Goal: Task Accomplishment & Management: Complete application form

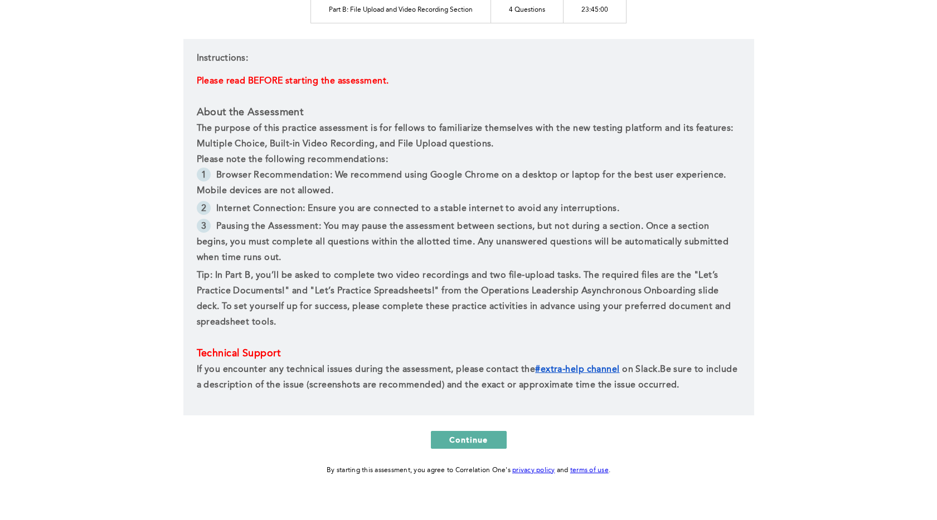
scroll to position [194, 0]
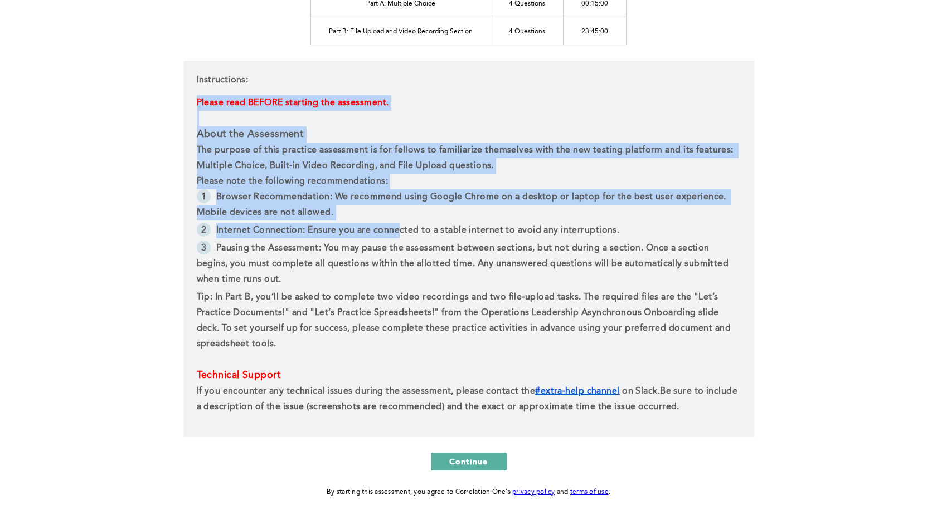
drag, startPoint x: 223, startPoint y: 99, endPoint x: 417, endPoint y: 239, distance: 239.4
click at [411, 240] on div "Instructions: Please read BEFORE starting the assessment. About the Assessment …" at bounding box center [468, 249] width 571 height 377
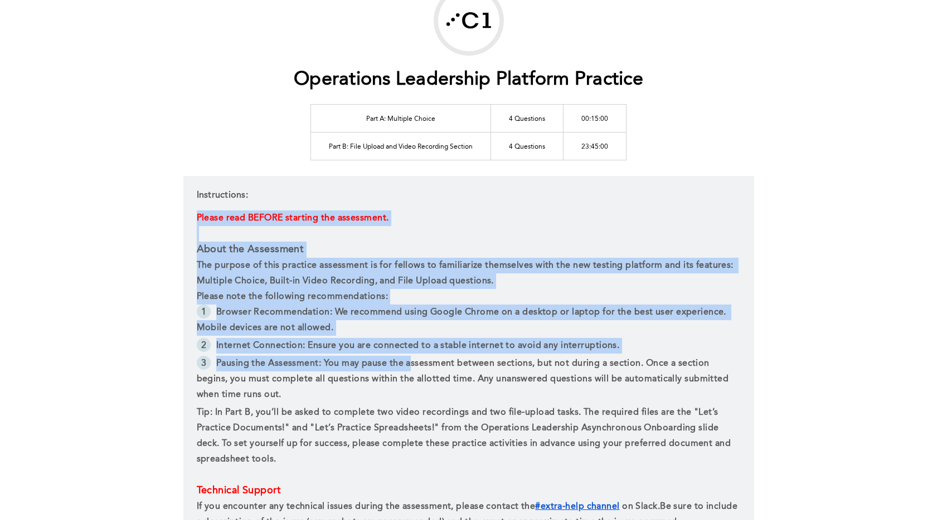
scroll to position [0, 0]
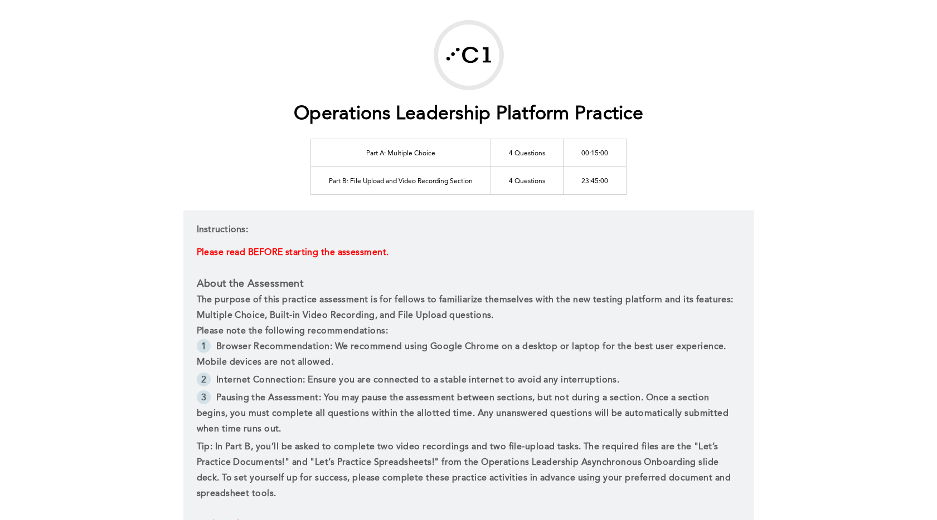
click at [338, 220] on div "Instructions: Please read BEFORE starting the assessment. About the Assessment …" at bounding box center [468, 399] width 571 height 377
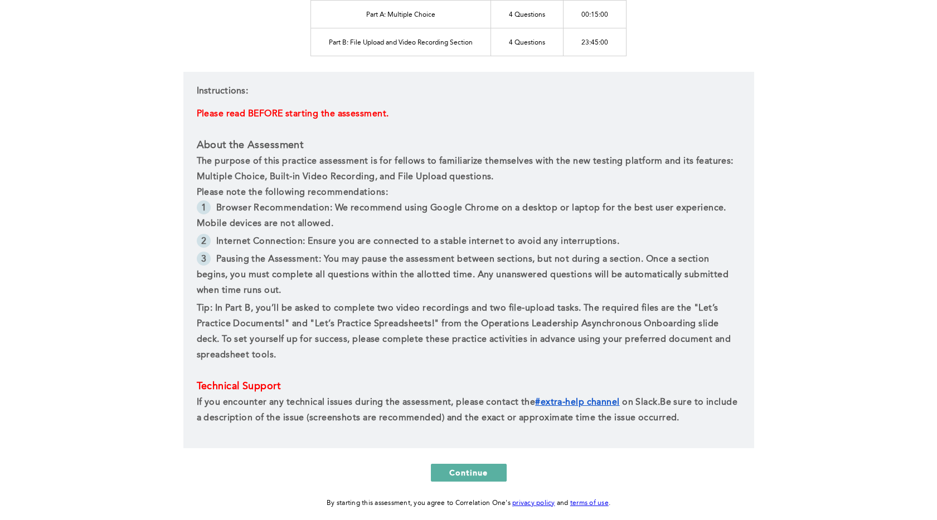
scroll to position [180, 0]
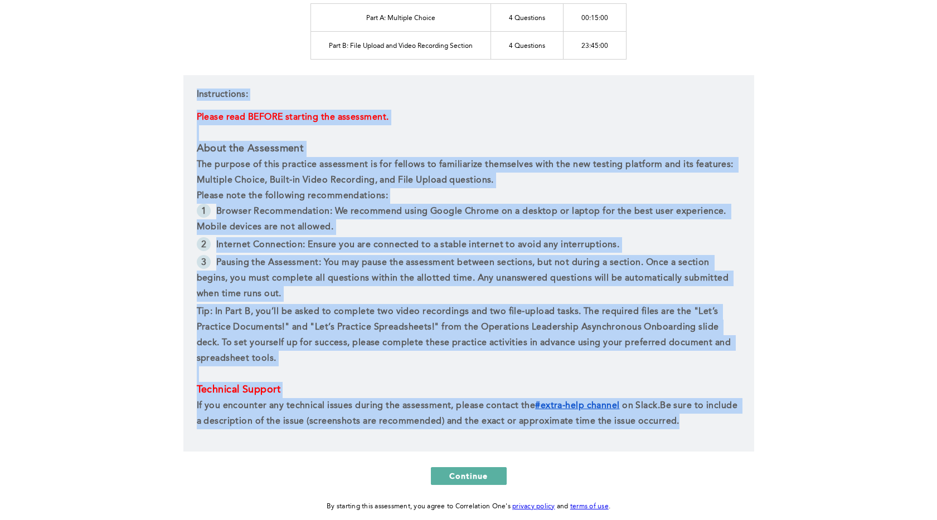
drag, startPoint x: 192, startPoint y: 92, endPoint x: 727, endPoint y: 428, distance: 631.3
click at [727, 428] on div "Instructions: Please read BEFORE starting the assessment. About the Assessment …" at bounding box center [468, 263] width 571 height 377
click at [727, 428] on p "If you encounter any technical issues during the assessment, please contact the…" at bounding box center [469, 413] width 544 height 31
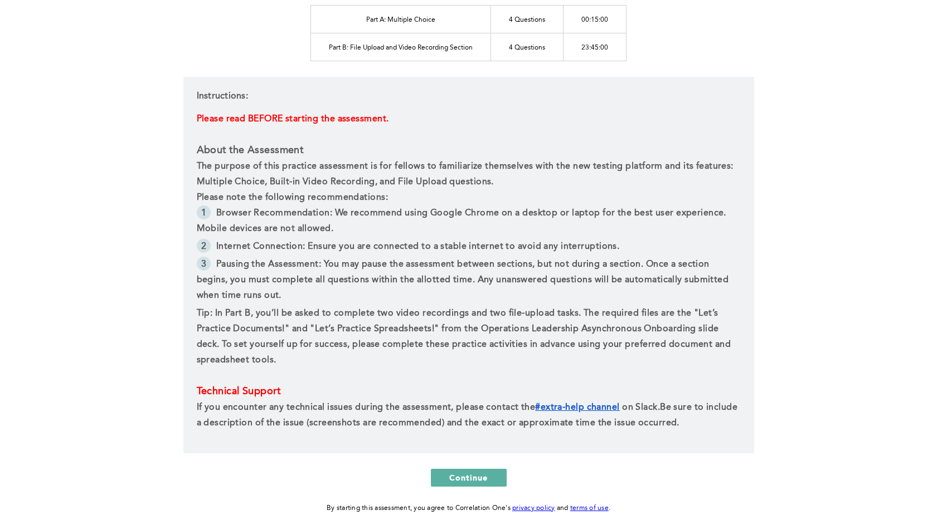
scroll to position [178, 0]
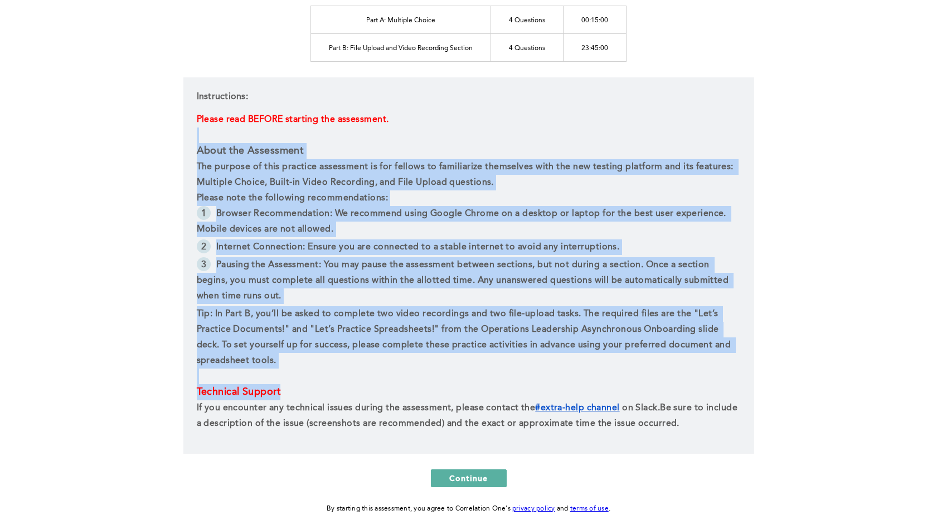
drag, startPoint x: 222, startPoint y: 161, endPoint x: 430, endPoint y: 391, distance: 310.0
click at [430, 391] on div "Please read BEFORE starting the assessment. About the Assessment The purpose of…" at bounding box center [469, 272] width 544 height 320
click at [426, 388] on p "Technical Support ﻿" at bounding box center [469, 392] width 544 height 16
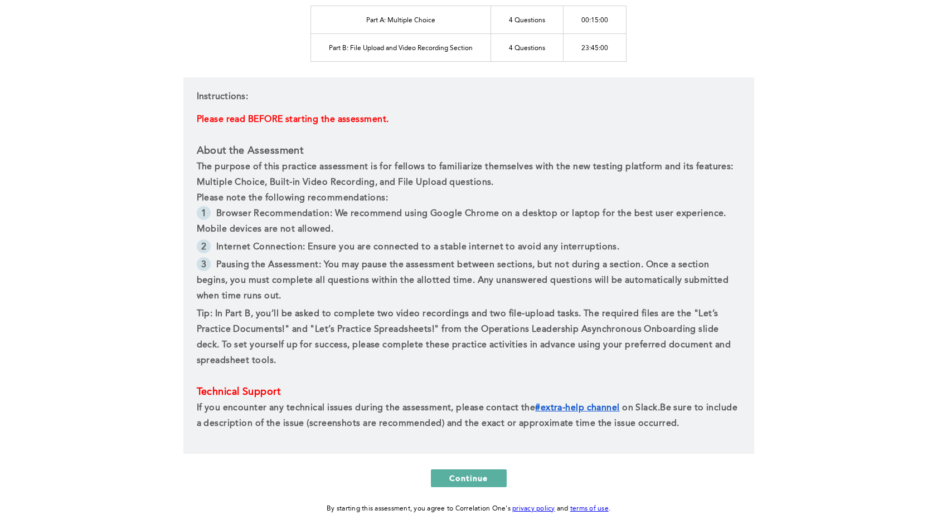
click at [476, 446] on div "Instructions: Please read BEFORE starting the assessment. About the Assessment …" at bounding box center [468, 265] width 571 height 377
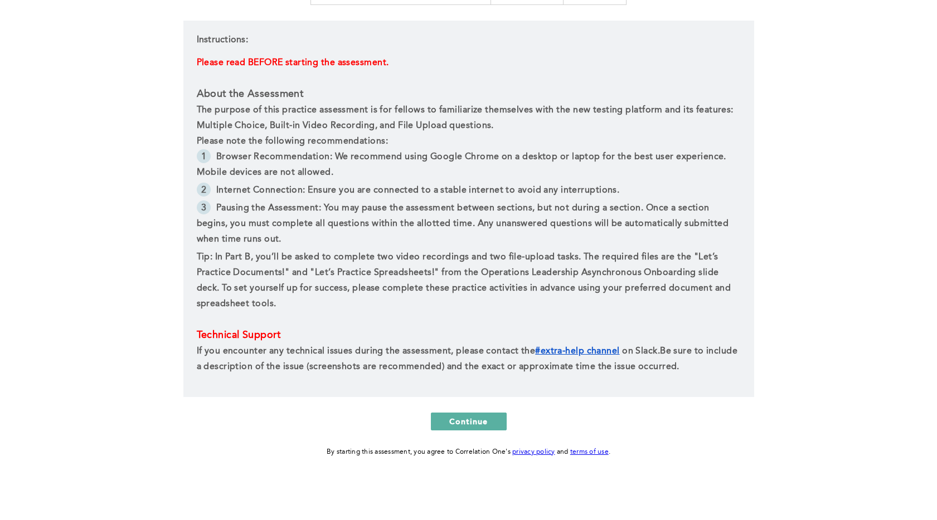
scroll to position [237, 0]
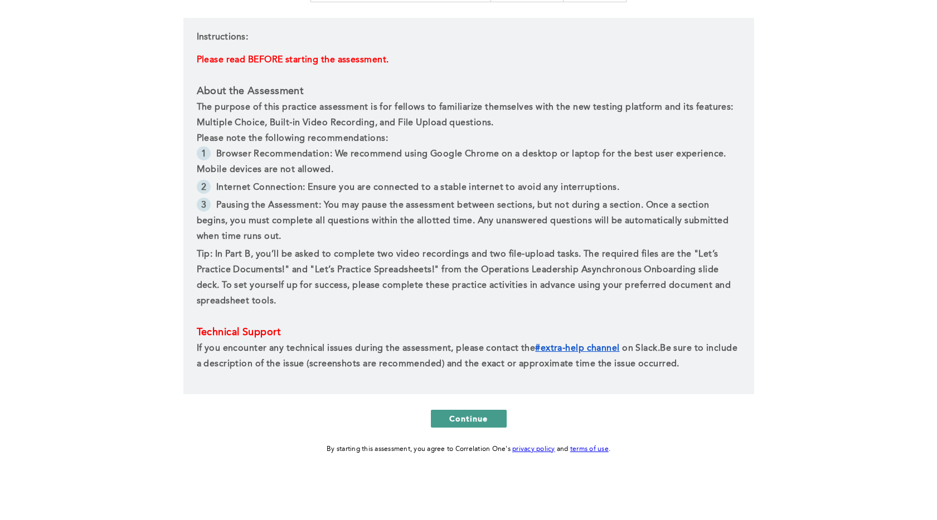
click at [460, 416] on span "Continue" at bounding box center [468, 418] width 39 height 11
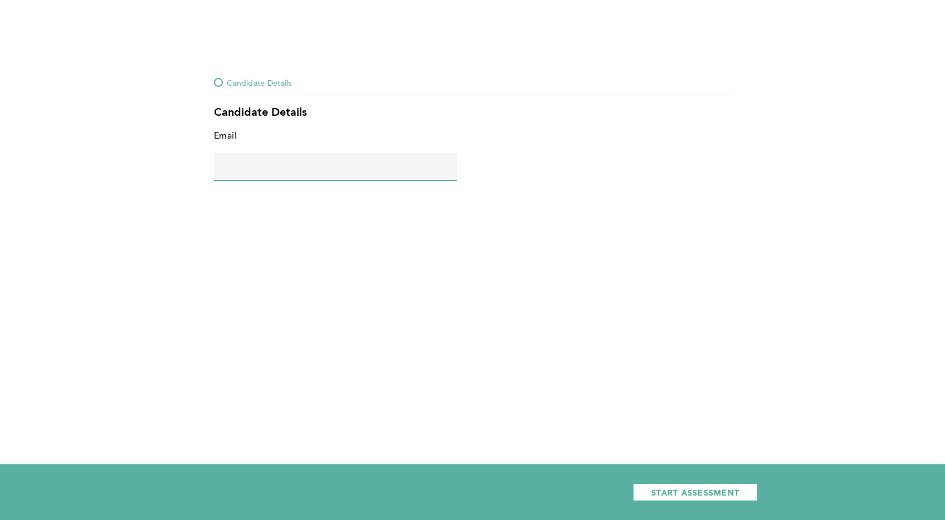
click at [325, 168] on input "text" at bounding box center [335, 166] width 243 height 27
click at [318, 176] on input "sadgvsadvasdv" at bounding box center [335, 166] width 243 height 27
type input "[EMAIL_ADDRESS][DOMAIN_NAME]"
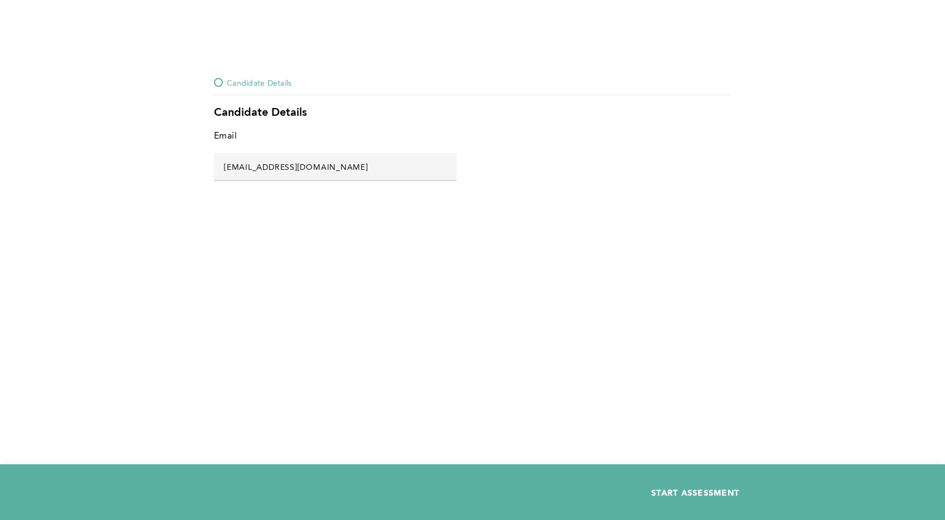
click at [678, 492] on span "START ASSESSMENT" at bounding box center [695, 492] width 88 height 11
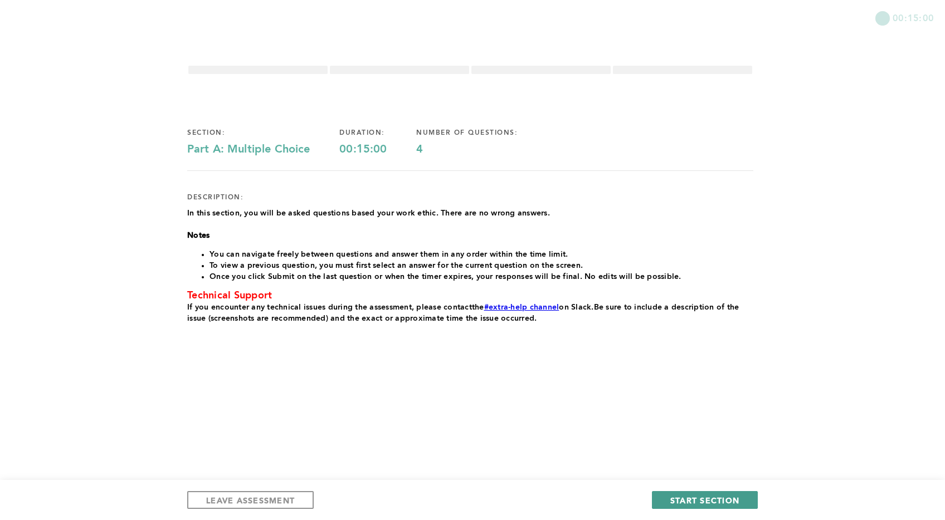
click at [686, 499] on span "START SECTION" at bounding box center [704, 500] width 69 height 11
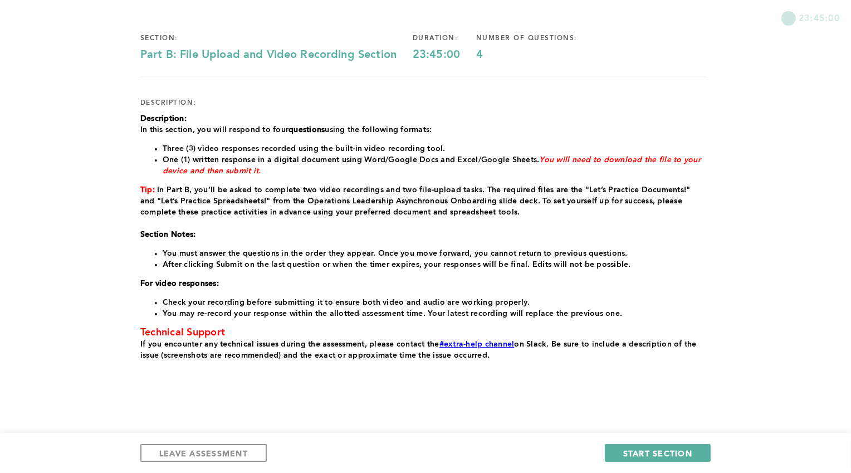
scroll to position [90, 0]
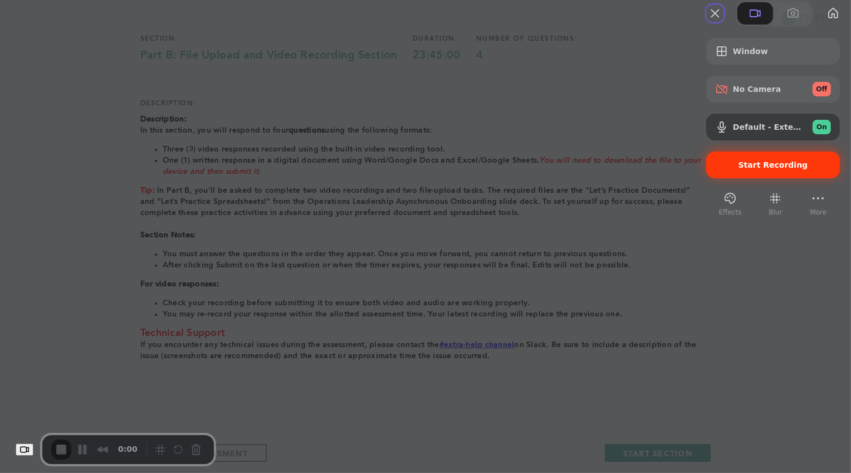
click at [743, 169] on span "Start Recording" at bounding box center [774, 164] width 70 height 9
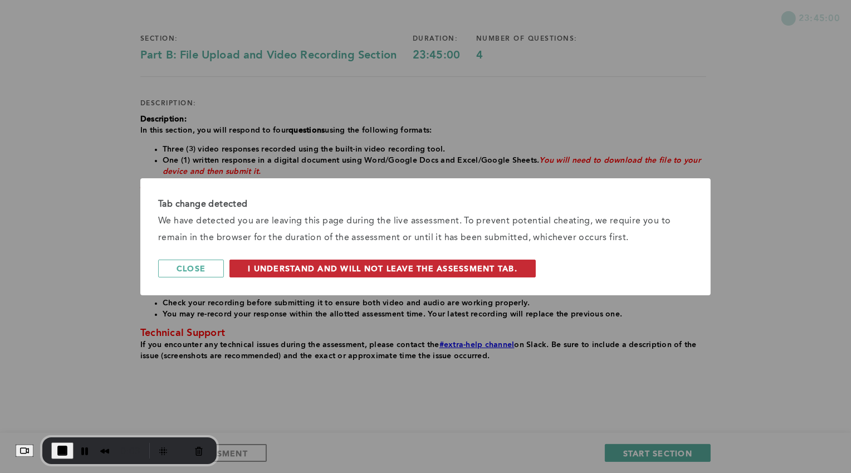
click at [367, 267] on span "I understand and will not leave the assessment tab." at bounding box center [383, 268] width 270 height 11
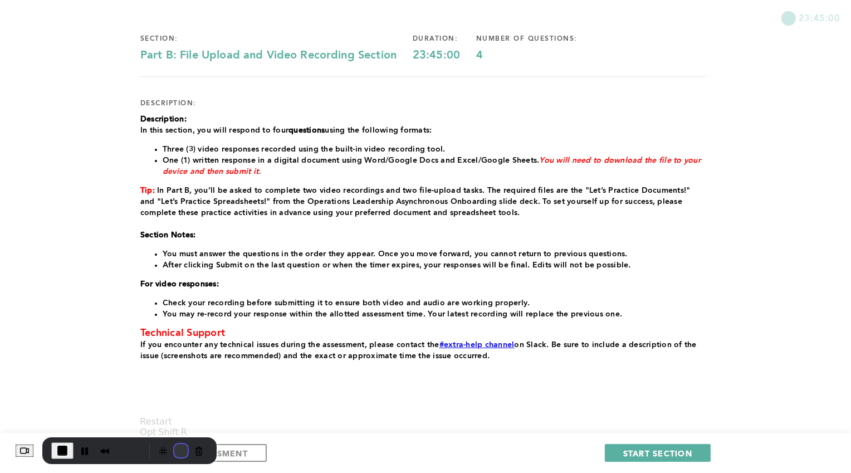
click at [186, 449] on button "Restart Recording" at bounding box center [180, 450] width 13 height 13
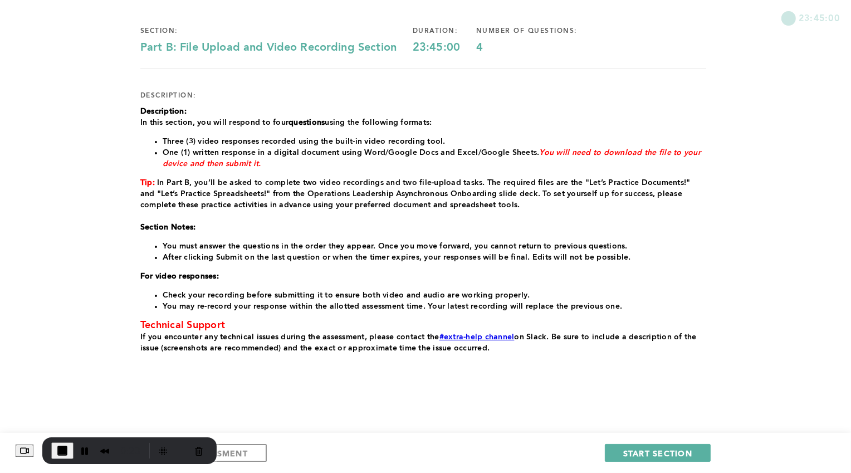
scroll to position [99, 0]
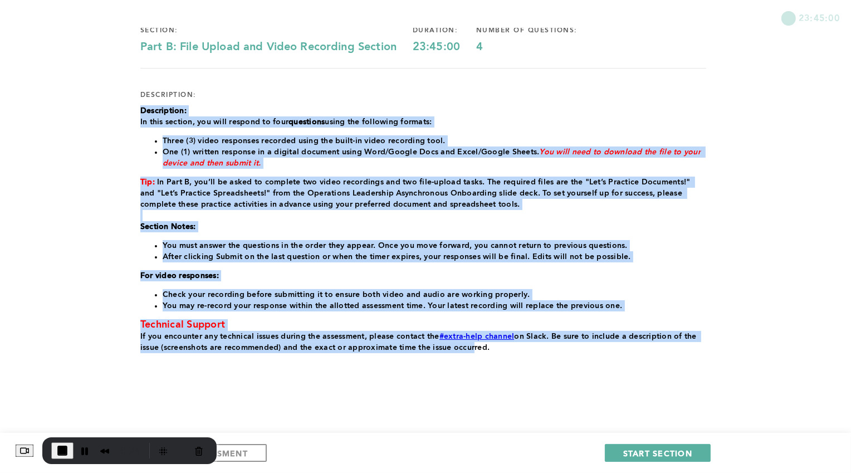
drag, startPoint x: 135, startPoint y: 104, endPoint x: 473, endPoint y: 344, distance: 414.6
click at [473, 344] on div "23:45:00 section: Part B: File Upload and Video Recording Section duration: 23:…" at bounding box center [425, 187] width 851 height 572
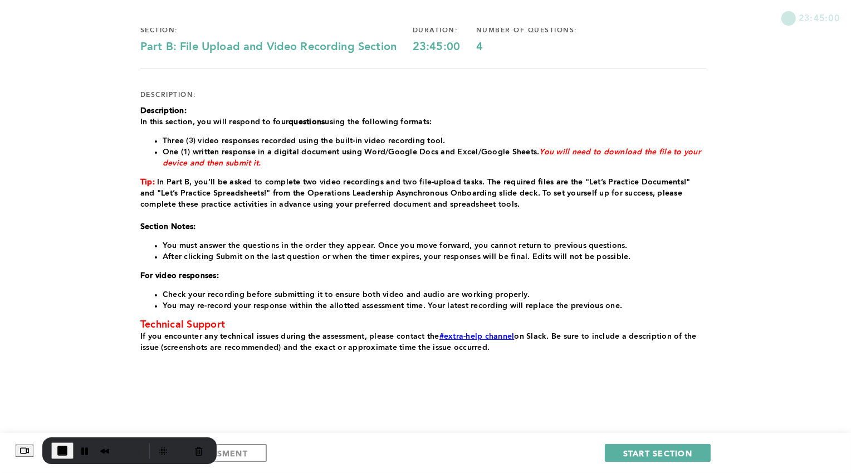
click at [500, 358] on div "section: Part B: File Upload and Video Recording Section duration: 23:45:00 num…" at bounding box center [423, 208] width 566 height 401
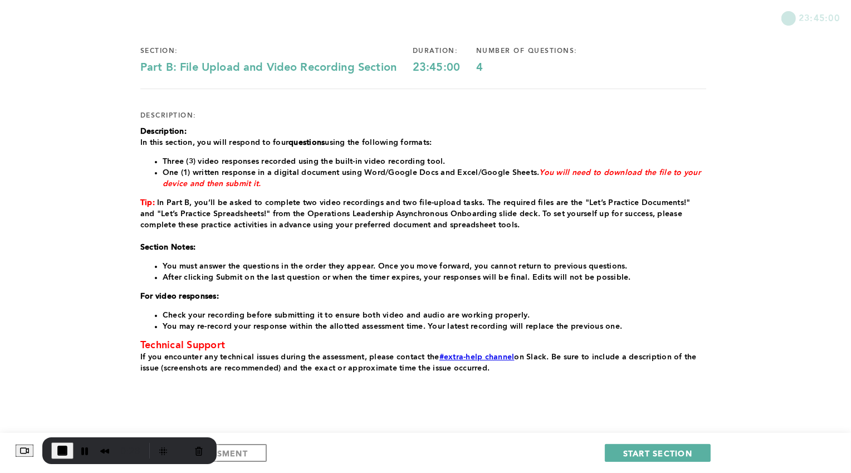
scroll to position [61, 0]
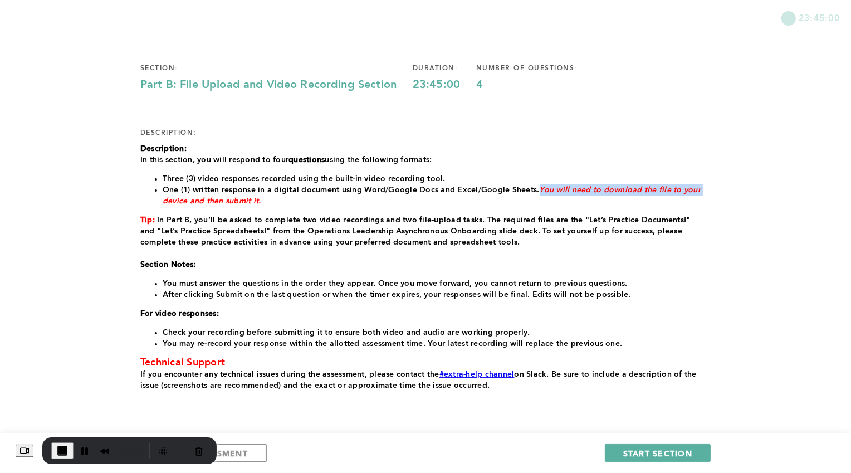
drag, startPoint x: 540, startPoint y: 187, endPoint x: 723, endPoint y: 188, distance: 182.7
click at [723, 188] on div "23:45:00 section: Part B: File Upload and Video Recording Section duration: 23:…" at bounding box center [425, 225] width 851 height 572
drag, startPoint x: 309, startPoint y: 194, endPoint x: 182, endPoint y: 188, distance: 126.6
click at [182, 188] on li "One (1) written response in a digital document using Word/Google Docs and Excel…" at bounding box center [435, 195] width 544 height 22
click at [182, 187] on li "One (1) written response in a digital document using Word/Google Docs and Excel…" at bounding box center [435, 195] width 544 height 22
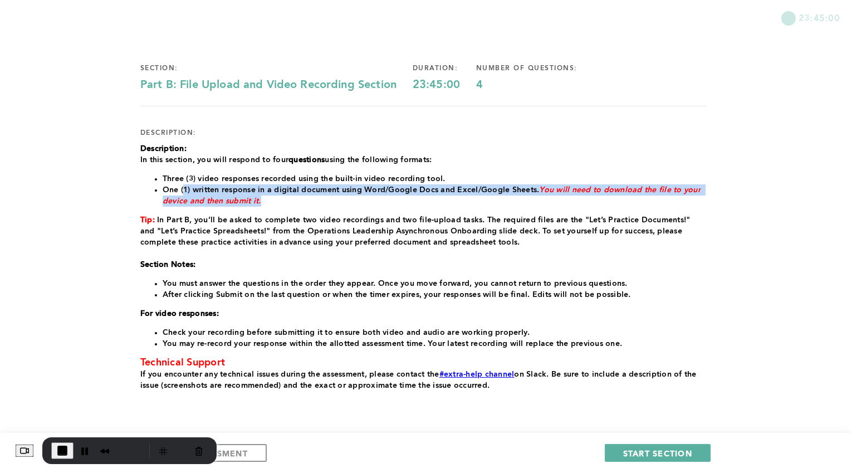
drag, startPoint x: 191, startPoint y: 187, endPoint x: 347, endPoint y: 198, distance: 155.8
click at [347, 198] on li "One (1) written response in a digital document using Word/Google Docs and Excel…" at bounding box center [435, 195] width 544 height 22
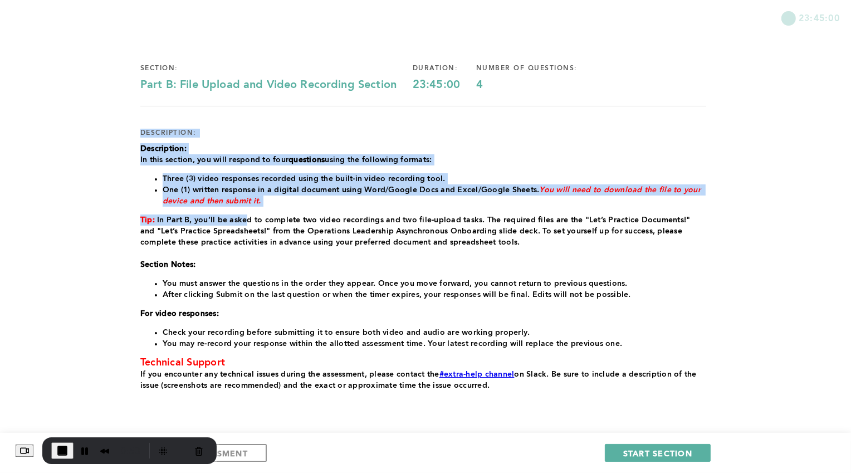
drag, startPoint x: 137, startPoint y: 130, endPoint x: 248, endPoint y: 224, distance: 145.5
click at [248, 224] on div "23:45:00 section: Part B: File Upload and Video Recording Section duration: 23:…" at bounding box center [425, 225] width 851 height 572
click at [248, 224] on p "Tip: In Part B, you’ll be asked to complete two video recordings and two file-u…" at bounding box center [423, 230] width 566 height 33
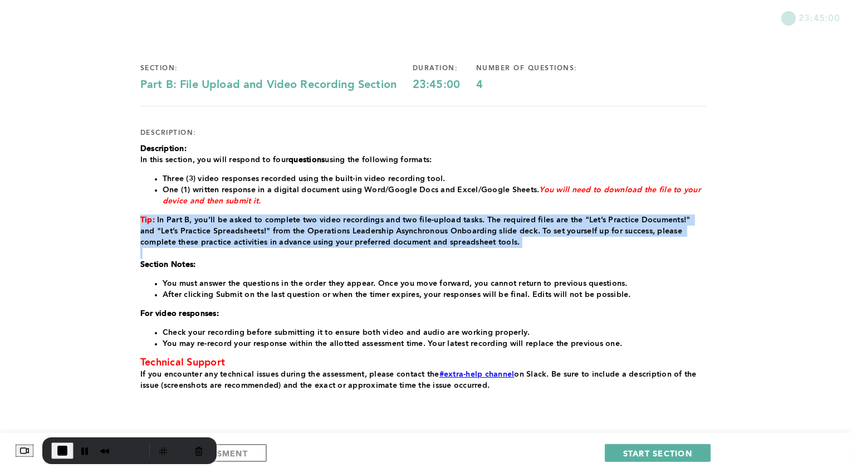
drag, startPoint x: 274, startPoint y: 211, endPoint x: 380, endPoint y: 255, distance: 115.4
click at [380, 255] on div "Description: In this section, you will respond to four questions using the foll…" at bounding box center [423, 267] width 566 height 248
click at [380, 255] on p at bounding box center [423, 253] width 566 height 11
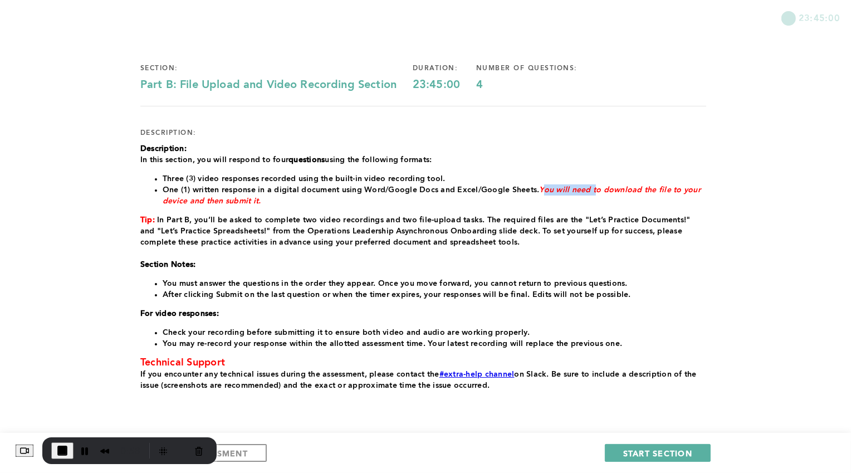
drag, startPoint x: 548, startPoint y: 187, endPoint x: 597, endPoint y: 193, distance: 49.4
click at [597, 193] on em "You will need to download the file to your device and then submit it." at bounding box center [433, 195] width 540 height 19
drag, startPoint x: 576, startPoint y: 188, endPoint x: 646, endPoint y: 193, distance: 70.3
click at [646, 193] on em "You will need to download the file to your device and then submit it." at bounding box center [433, 195] width 540 height 19
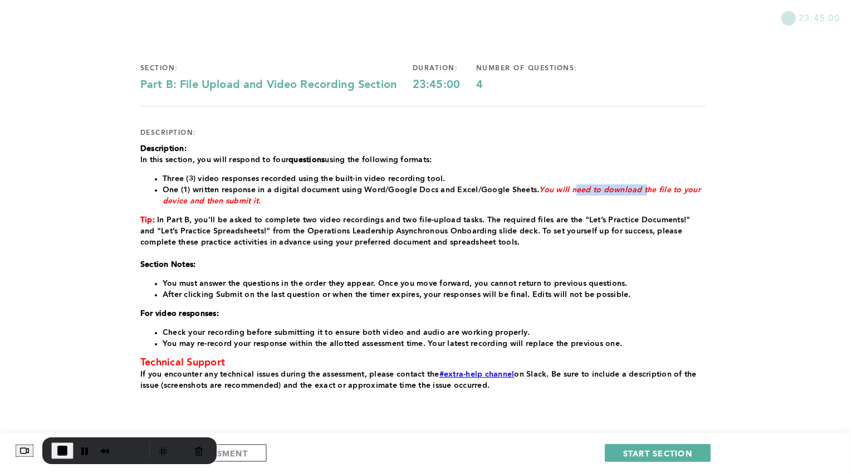
click at [646, 193] on em "You will need to download the file to your device and then submit it." at bounding box center [433, 195] width 540 height 19
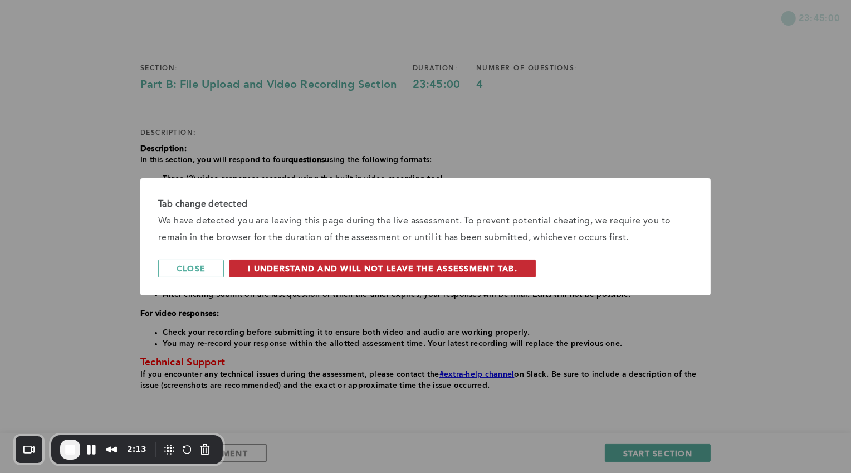
click at [469, 267] on span "I understand and will not leave the assessment tab." at bounding box center [383, 268] width 270 height 11
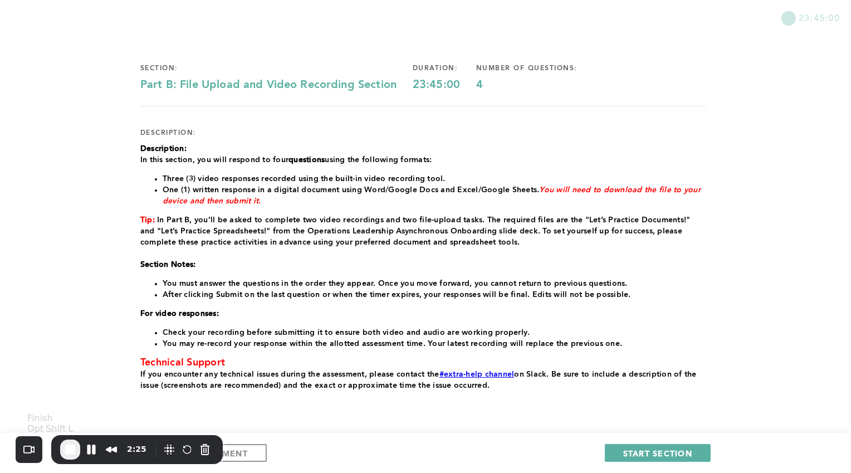
click at [76, 447] on span "End Recording" at bounding box center [70, 449] width 13 height 13
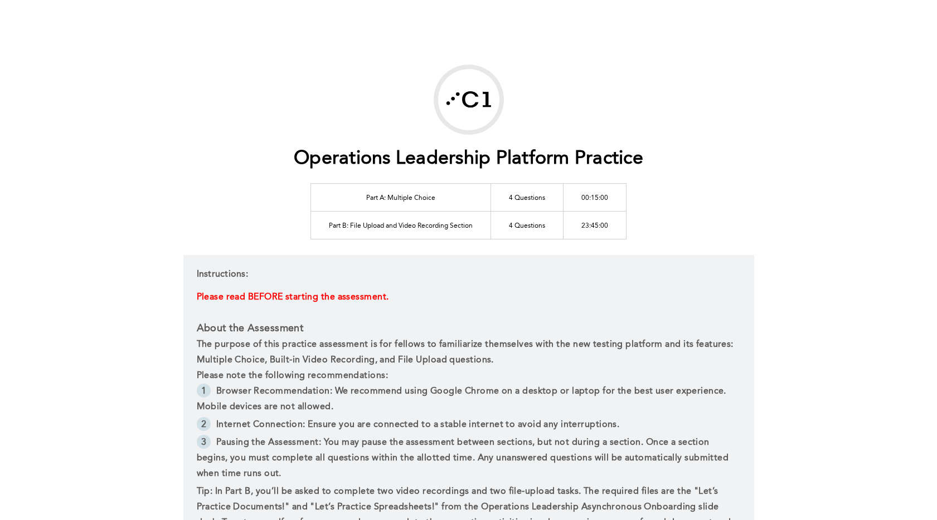
click at [306, 290] on p "Please read BEFORE starting the assessment." at bounding box center [469, 298] width 544 height 16
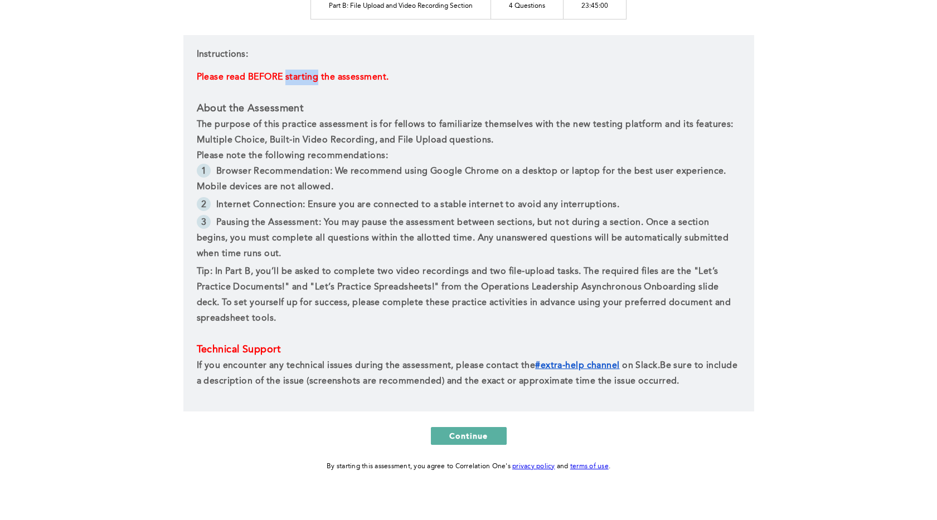
scroll to position [237, 0]
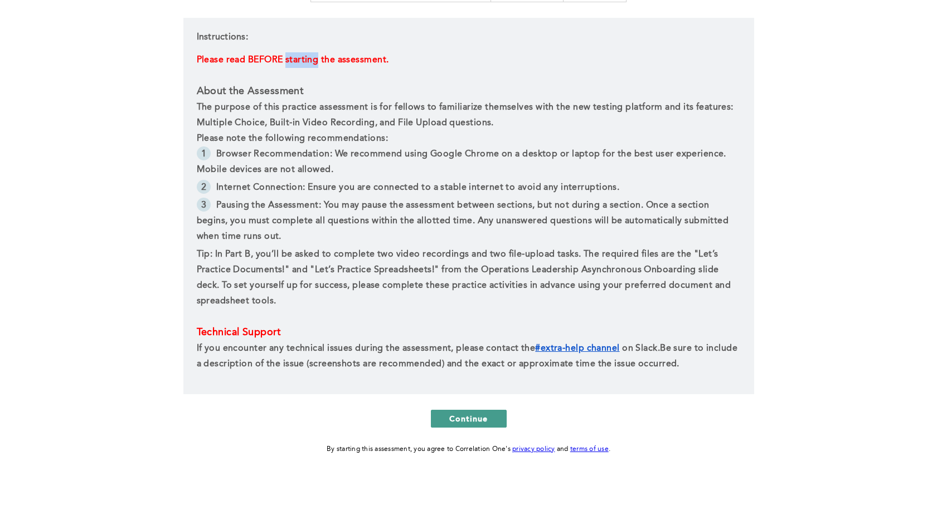
click at [458, 415] on span "Continue" at bounding box center [468, 418] width 39 height 11
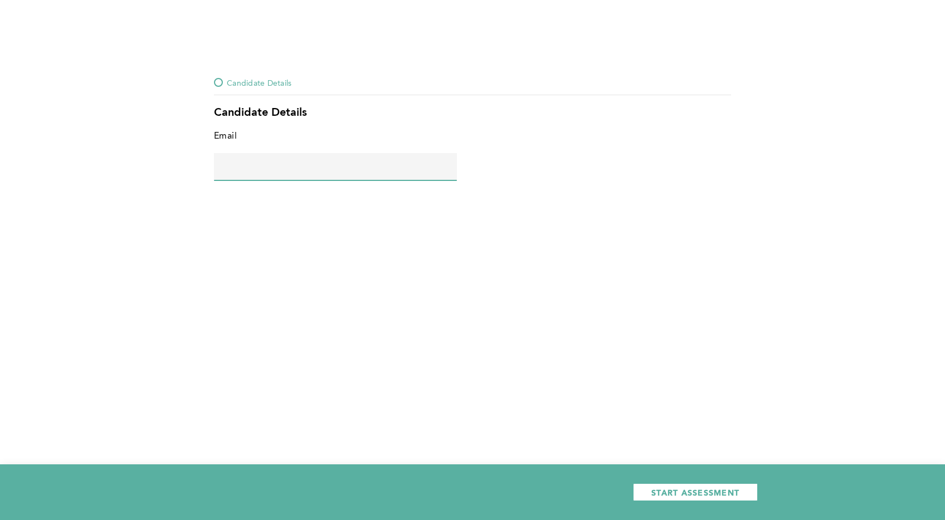
click at [295, 175] on input "text" at bounding box center [335, 166] width 243 height 27
click at [348, 175] on input "text" at bounding box center [335, 166] width 243 height 27
type input "ASDBSADBSAD@GMAIL.COM"
click at [714, 491] on span "START ASSESSMENT" at bounding box center [695, 492] width 88 height 11
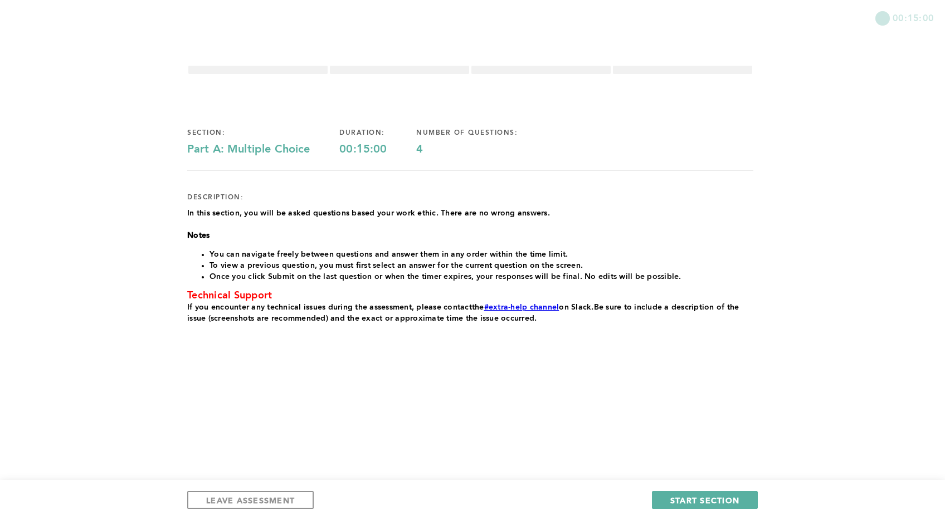
click at [676, 490] on div "LEAVE ASSESSMENT START SECTION" at bounding box center [472, 500] width 945 height 40
click at [677, 498] on span "START SECTION" at bounding box center [704, 500] width 69 height 11
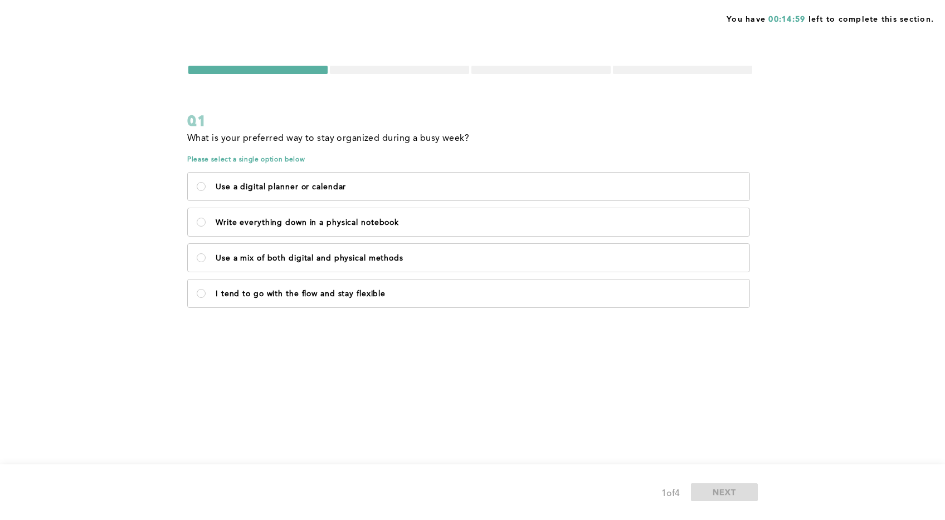
click at [404, 237] on div "Use a digital planner or calendar Write everything down in a physical notebook …" at bounding box center [470, 240] width 566 height 143
click at [411, 218] on p "Write everything down in a physical notebook" at bounding box center [478, 222] width 525 height 9
click at [206, 218] on notebook\<\/p\> "Write everything down in a physical notebook" at bounding box center [201, 222] width 9 height 9
radio notebook\<\/p\> "true"
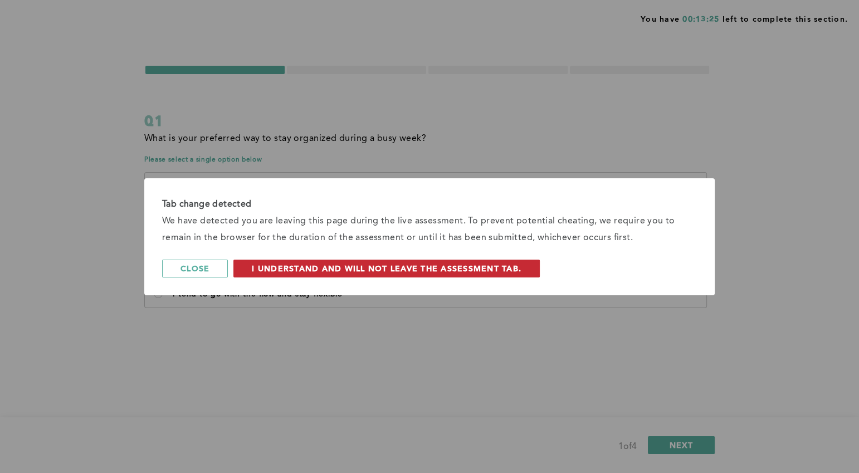
click at [415, 277] on button "I understand and will not leave the assessment tab." at bounding box center [386, 269] width 306 height 18
click at [423, 274] on button "I understand and will not leave the assessment tab." at bounding box center [386, 269] width 306 height 18
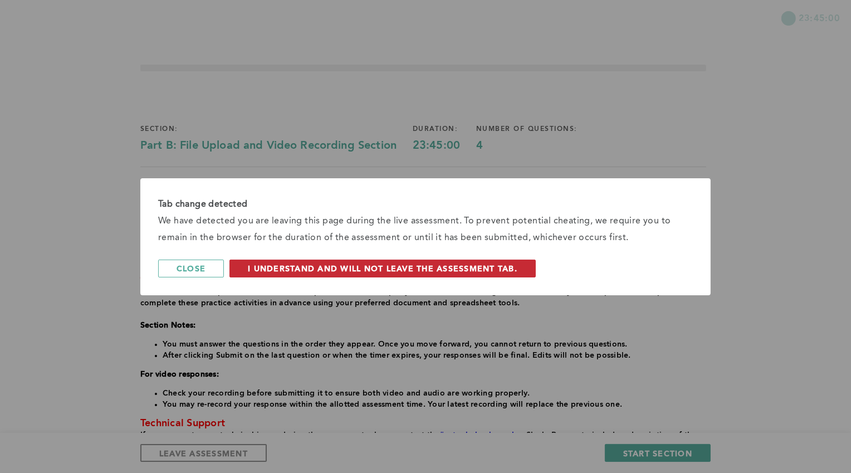
click at [492, 265] on span "I understand and will not leave the assessment tab." at bounding box center [383, 268] width 270 height 11
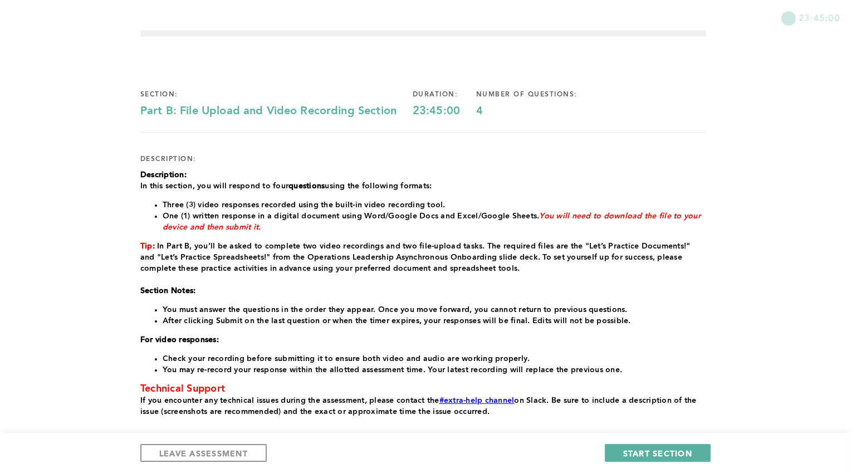
scroll to position [99, 0]
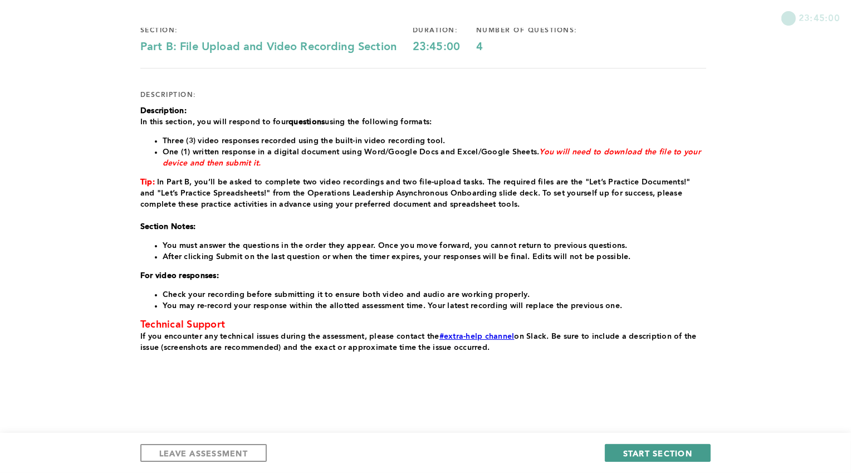
click at [630, 453] on span "START SECTION" at bounding box center [657, 453] width 69 height 11
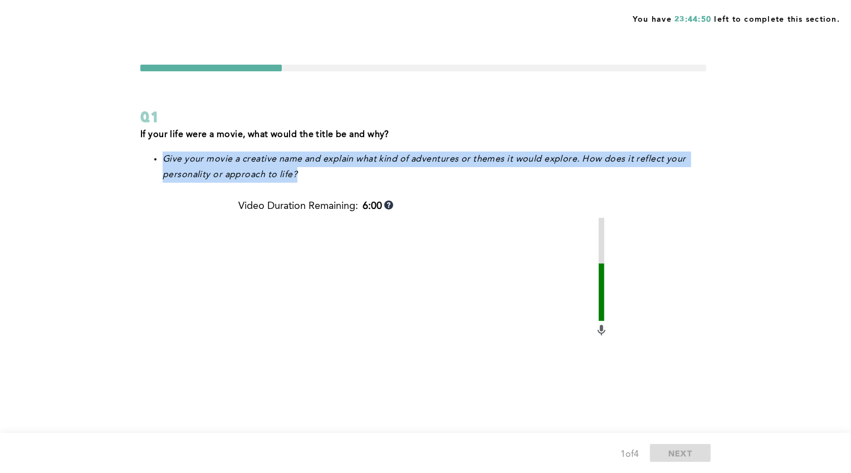
drag, startPoint x: 177, startPoint y: 147, endPoint x: 604, endPoint y: 179, distance: 428.6
click at [634, 172] on div "If your life were a movie, what would the title be and why? Give your movie a c…" at bounding box center [423, 155] width 566 height 56
